Goal: Task Accomplishment & Management: Manage account settings

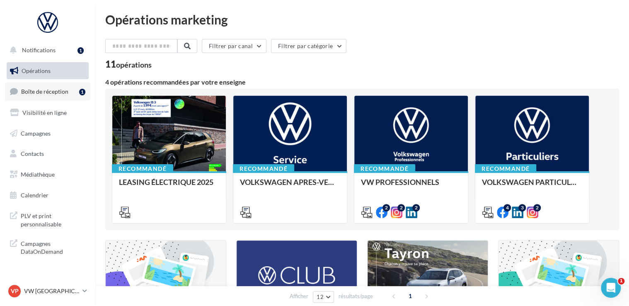
click at [53, 92] on span "Boîte de réception" at bounding box center [44, 91] width 47 height 7
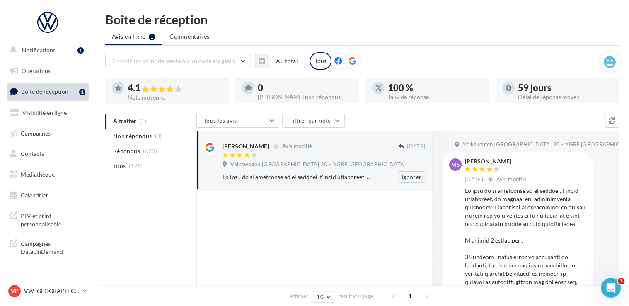
click at [279, 181] on div "Ignorer" at bounding box center [326, 177] width 209 height 12
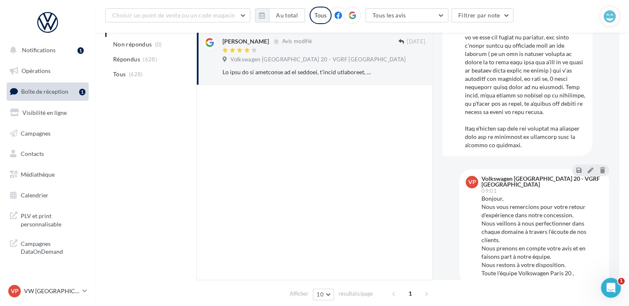
scroll to position [124, 0]
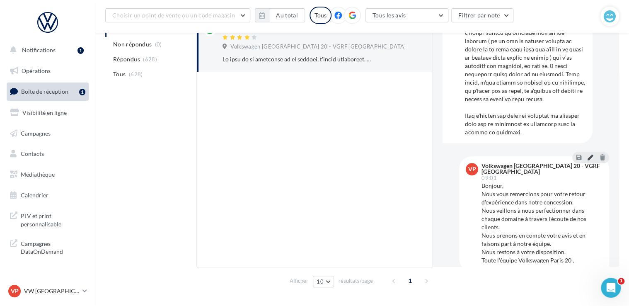
click at [587, 154] on icon at bounding box center [590, 157] width 6 height 6
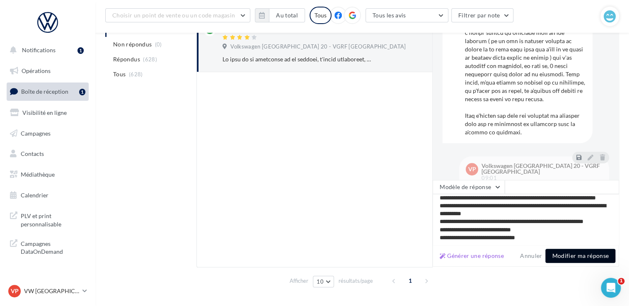
scroll to position [28, 0]
click at [587, 254] on button "Modifier ma réponse" at bounding box center [580, 255] width 70 height 14
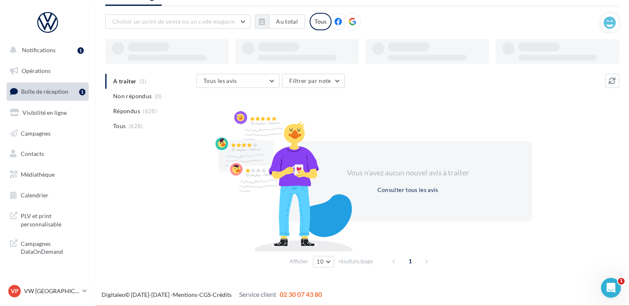
scroll to position [40, 0]
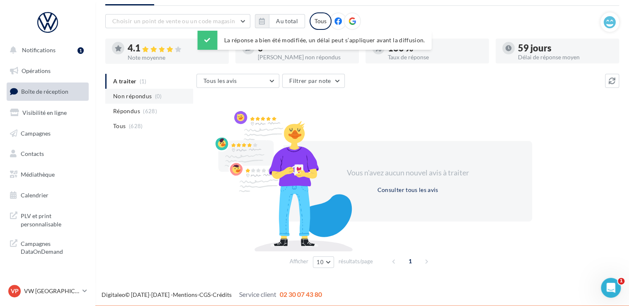
click at [133, 90] on li "Non répondus (0)" at bounding box center [149, 96] width 88 height 15
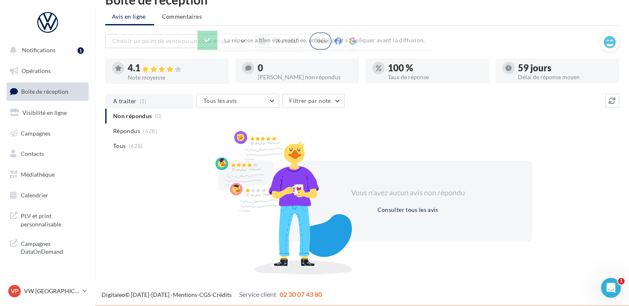
click at [140, 98] on span "(1)" at bounding box center [143, 101] width 7 height 7
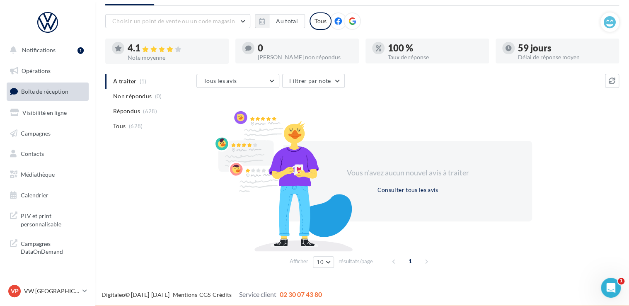
click at [132, 80] on ul "A traiter (1) Non répondus (0) Répondus (628) Tous (628)" at bounding box center [149, 104] width 88 height 60
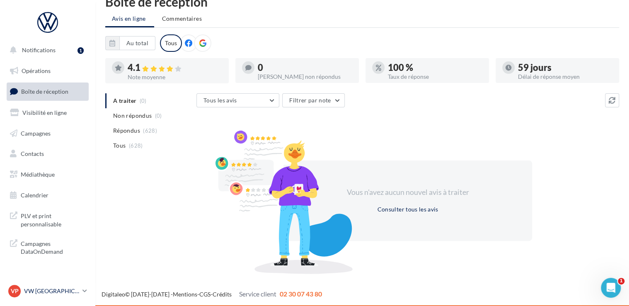
click at [46, 297] on link "VP VW PARIS 20 vw-par20-mon" at bounding box center [48, 291] width 82 height 16
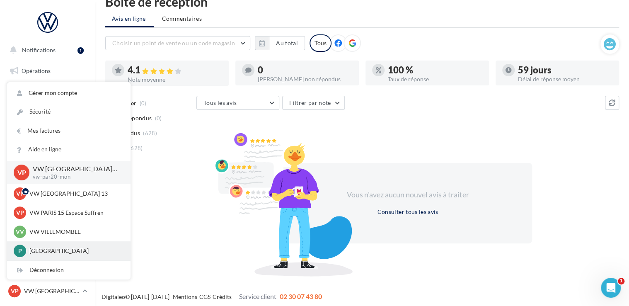
scroll to position [20, 0]
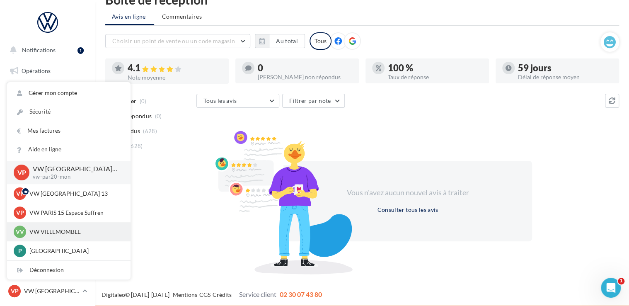
click at [59, 236] on p "VW VILLEMOMBLE" at bounding box center [74, 231] width 91 height 8
